Goal: Task Accomplishment & Management: Manage account settings

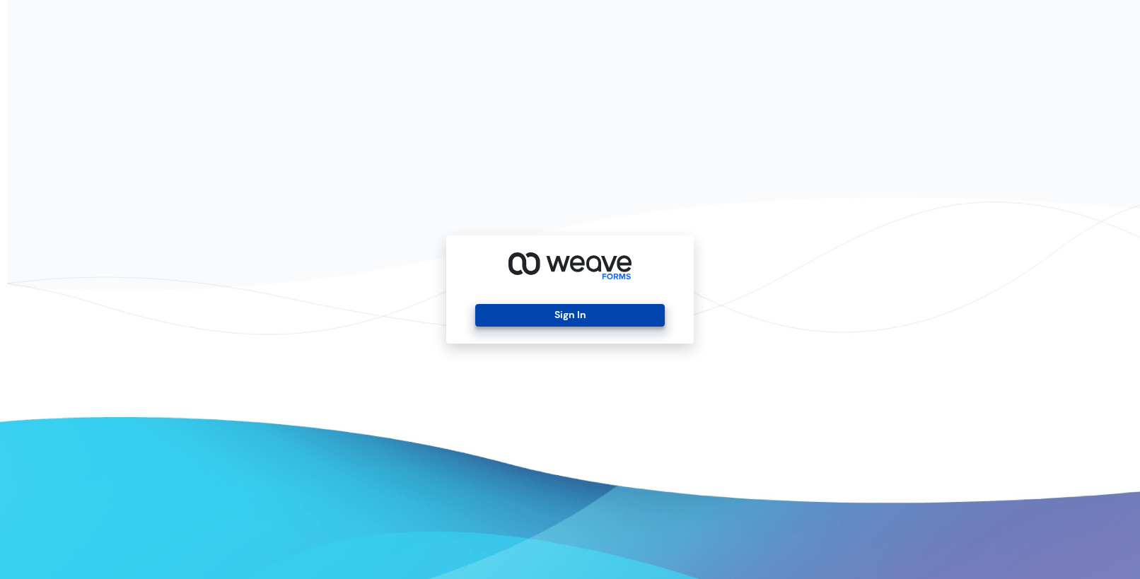
click at [566, 310] on button "Sign In" at bounding box center [569, 315] width 189 height 23
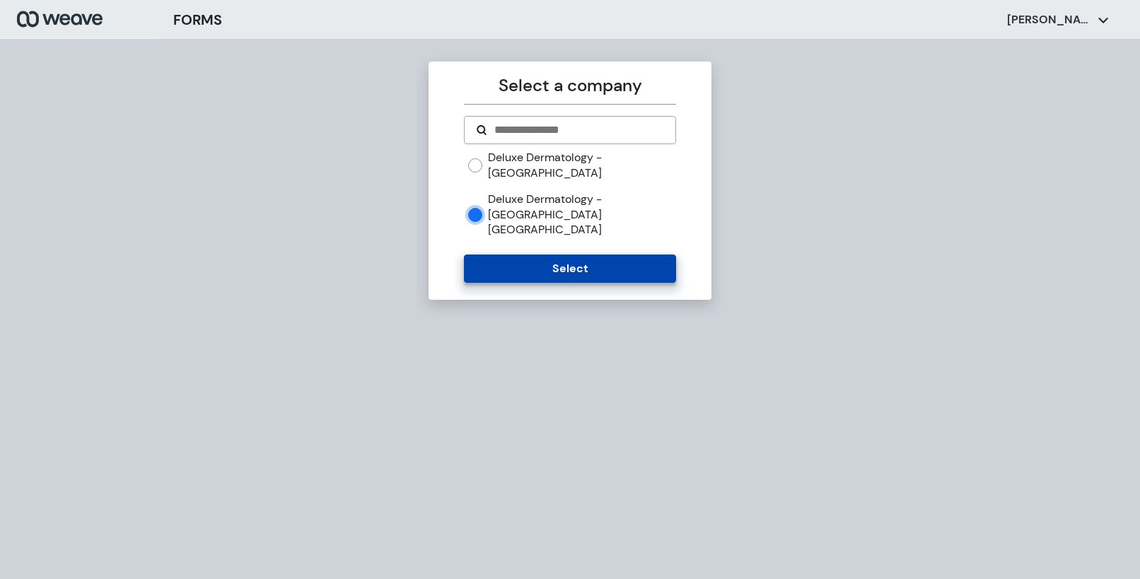
click at [554, 255] on button "Select" at bounding box center [569, 269] width 211 height 28
